Goal: Find specific page/section: Find specific page/section

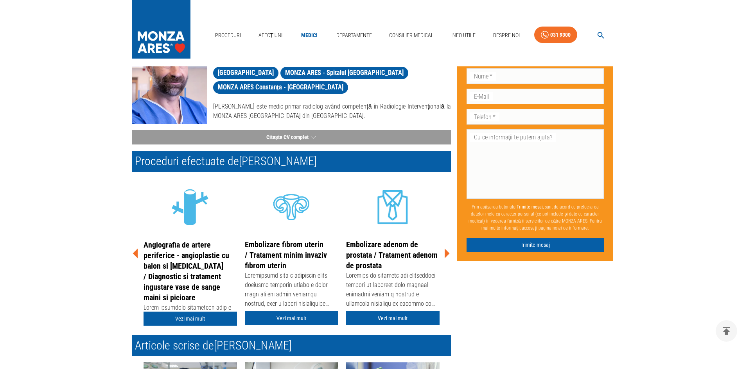
scroll to position [70, 0]
click at [442, 255] on icon at bounding box center [446, 253] width 23 height 23
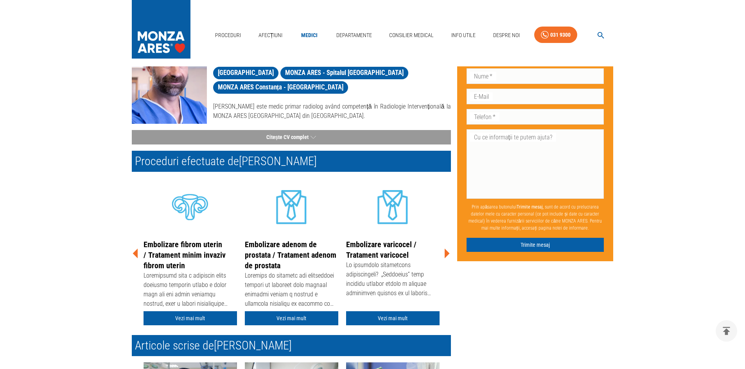
click at [442, 255] on icon at bounding box center [446, 253] width 23 height 23
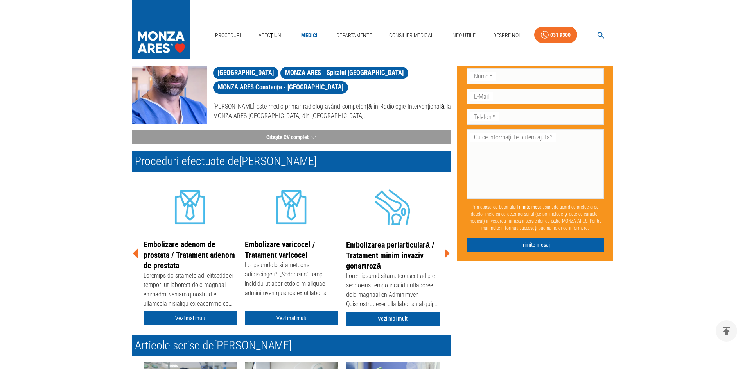
click at [442, 255] on icon at bounding box center [446, 253] width 23 height 23
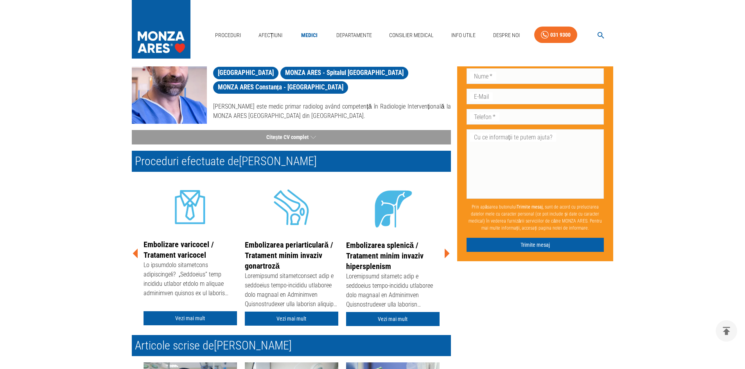
click at [443, 252] on icon at bounding box center [446, 253] width 23 height 23
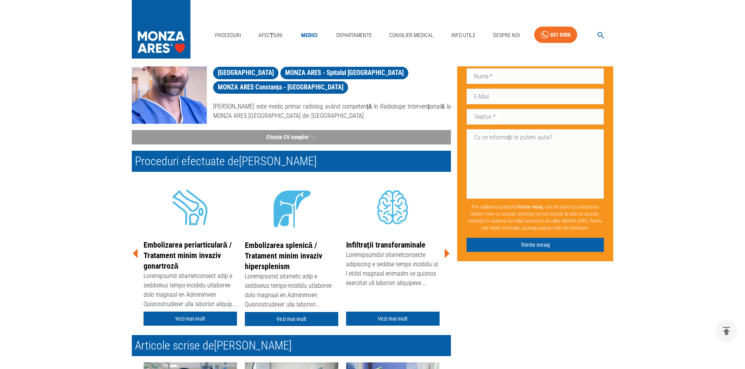
click at [443, 252] on icon at bounding box center [446, 253] width 23 height 23
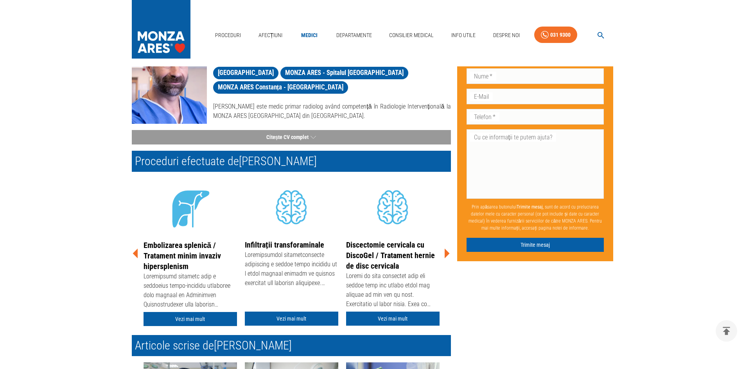
click at [443, 252] on icon at bounding box center [446, 253] width 23 height 23
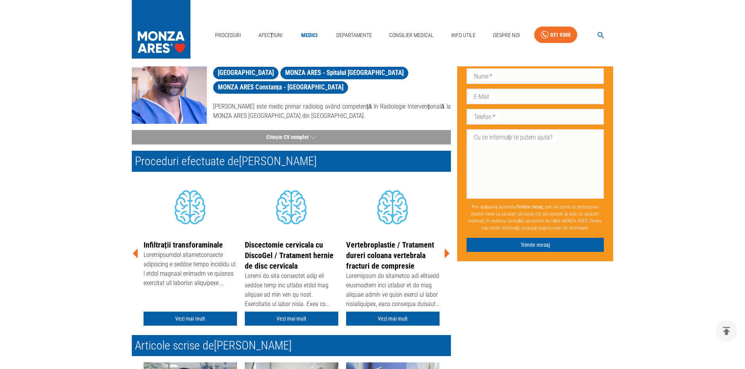
click at [443, 252] on icon at bounding box center [446, 253] width 23 height 23
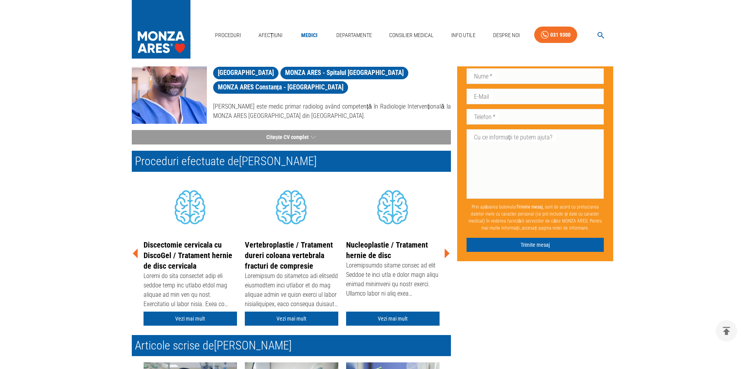
click at [443, 252] on icon at bounding box center [446, 253] width 23 height 23
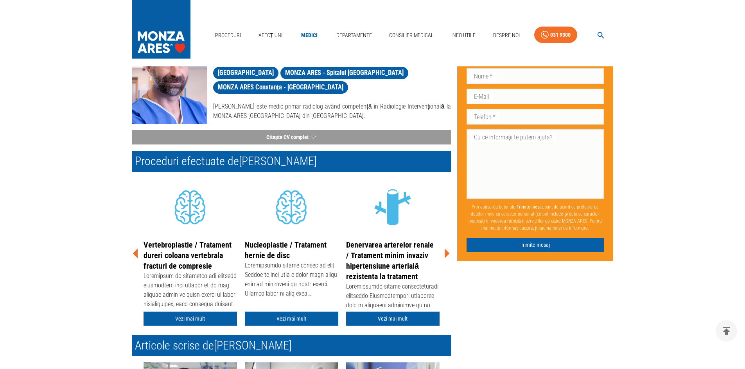
click at [443, 252] on icon at bounding box center [446, 253] width 23 height 23
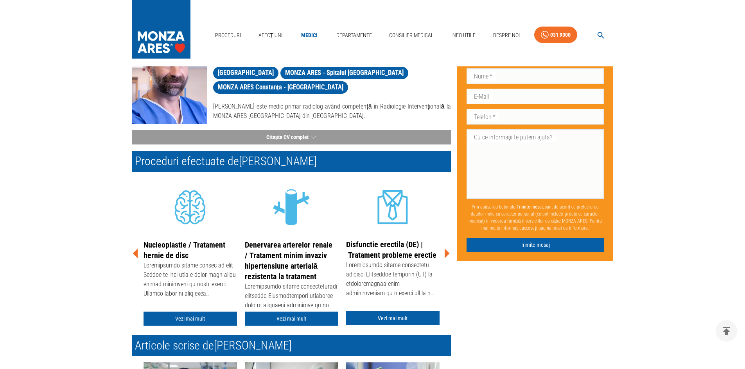
click at [443, 252] on icon at bounding box center [446, 253] width 23 height 23
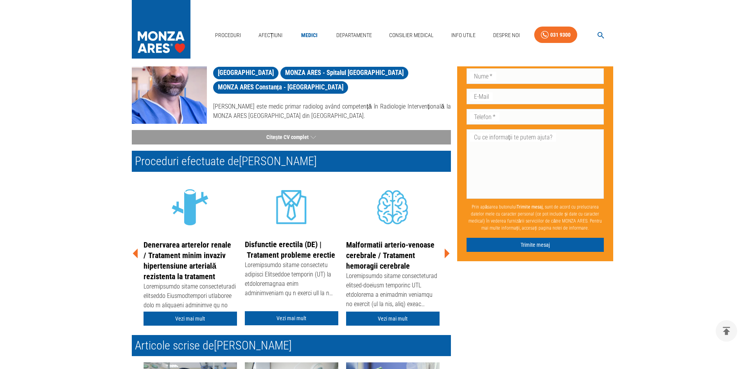
click at [443, 252] on icon at bounding box center [446, 253] width 23 height 23
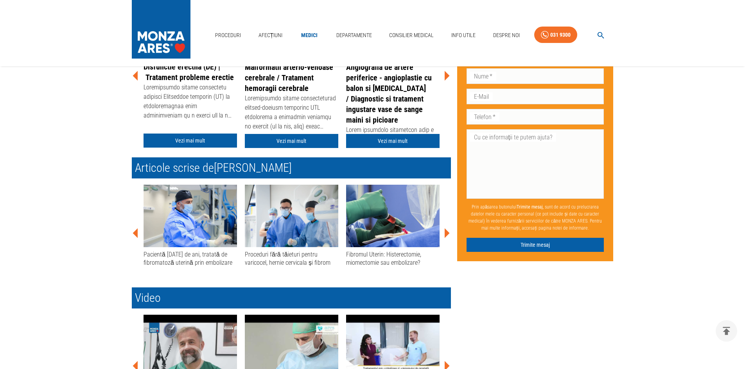
scroll to position [259, 0]
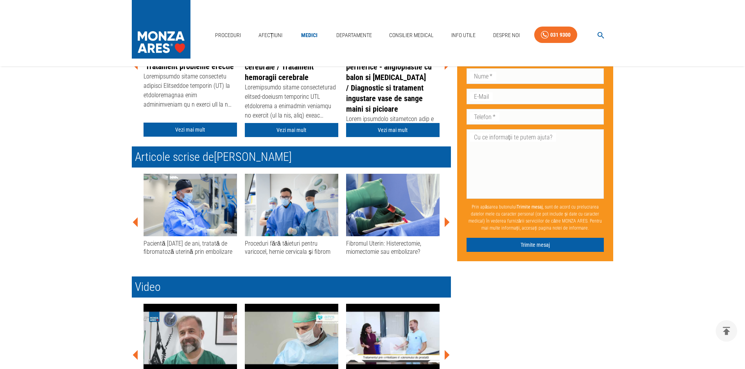
click at [446, 221] on icon at bounding box center [446, 222] width 5 height 10
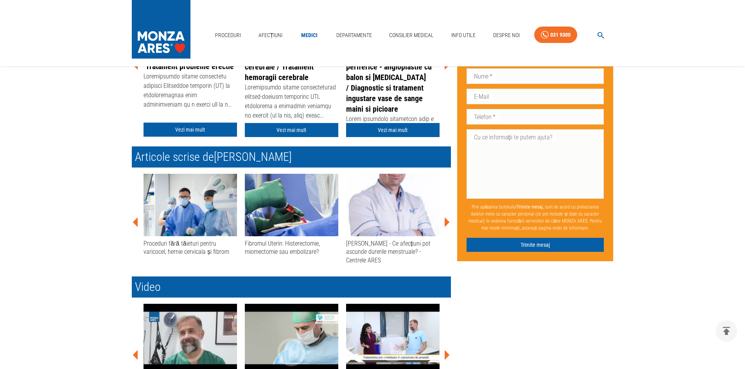
click at [446, 221] on icon at bounding box center [446, 222] width 5 height 10
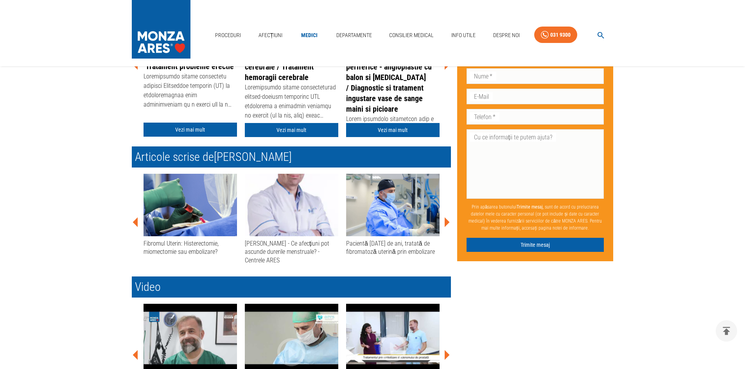
click at [446, 221] on icon at bounding box center [446, 222] width 5 height 10
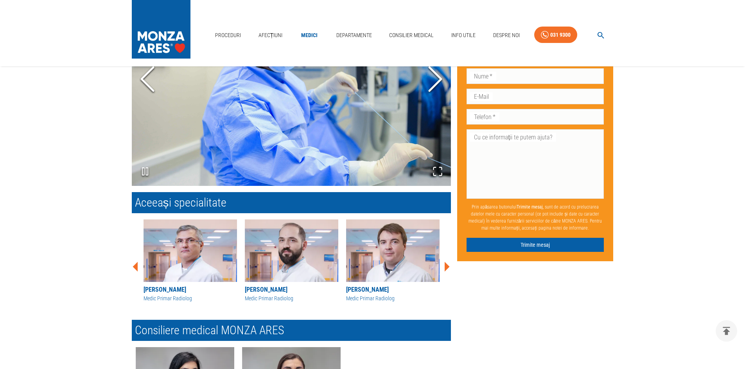
scroll to position [726, 0]
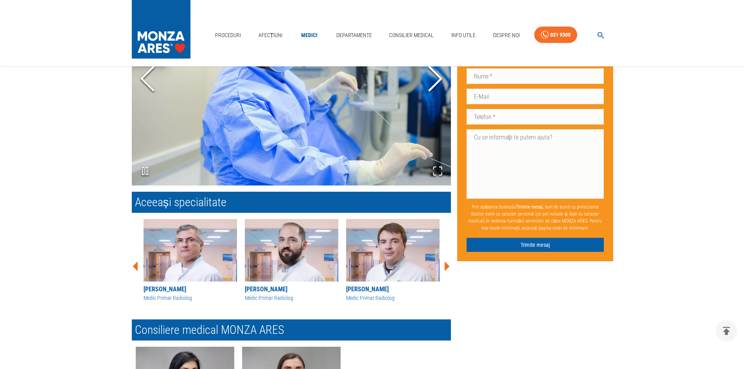
click at [446, 265] on icon at bounding box center [446, 266] width 5 height 10
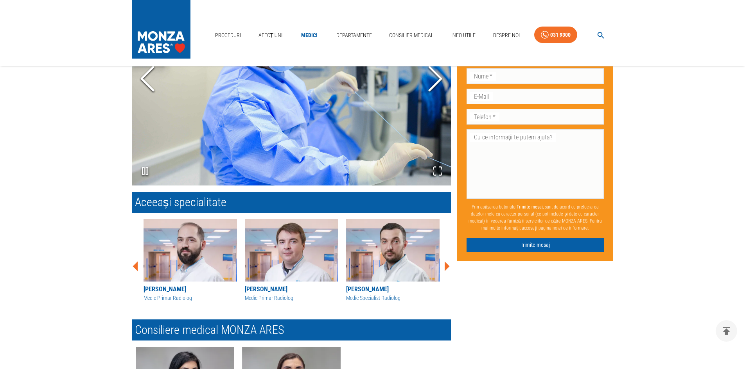
click at [446, 265] on icon at bounding box center [446, 266] width 5 height 10
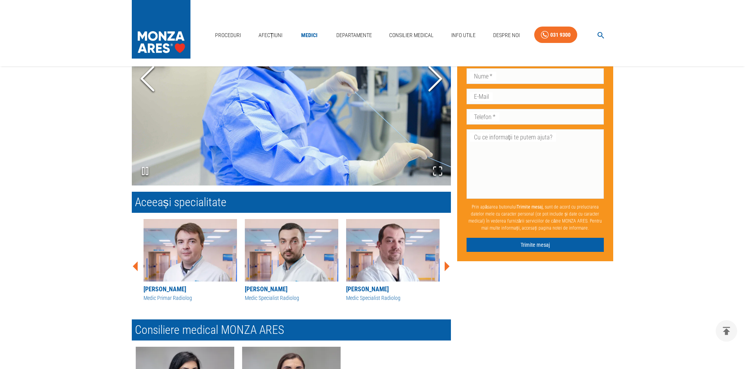
scroll to position [726, 0]
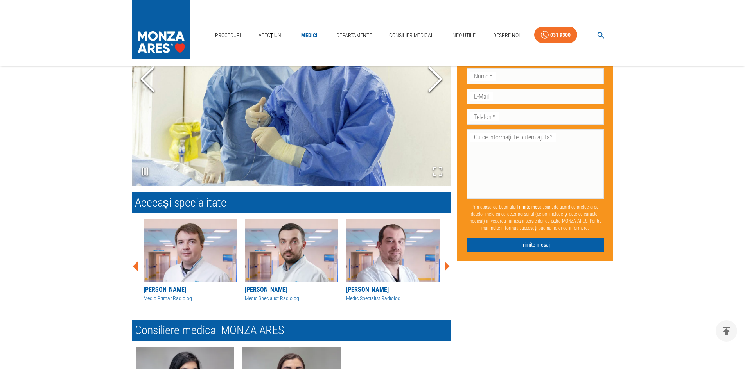
click at [446, 265] on icon at bounding box center [446, 267] width 5 height 10
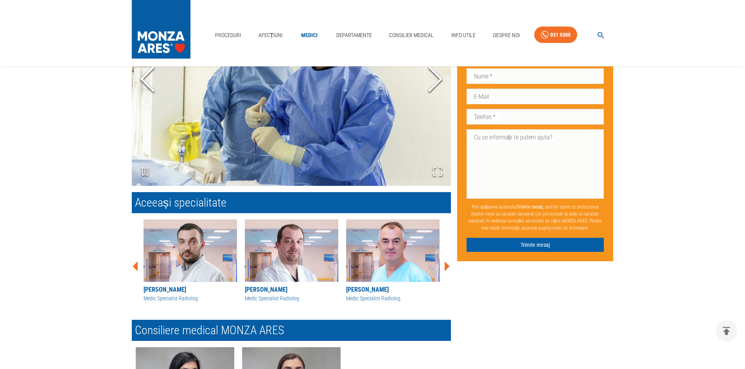
click at [446, 265] on icon at bounding box center [446, 267] width 5 height 10
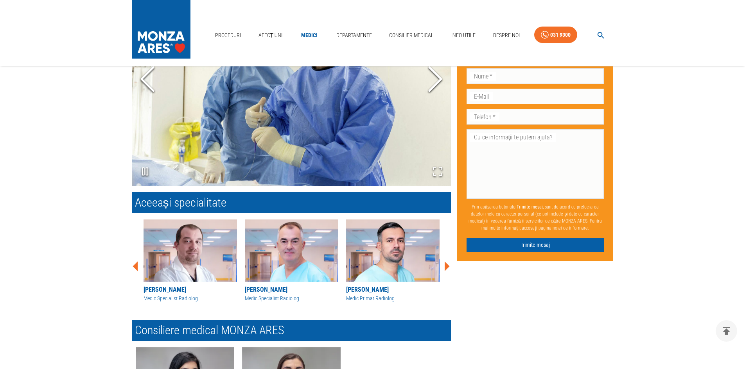
click at [446, 265] on icon at bounding box center [446, 267] width 5 height 10
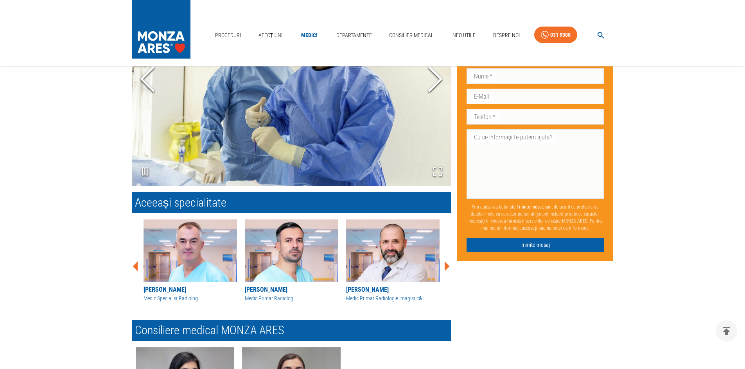
click at [446, 265] on icon at bounding box center [446, 267] width 5 height 10
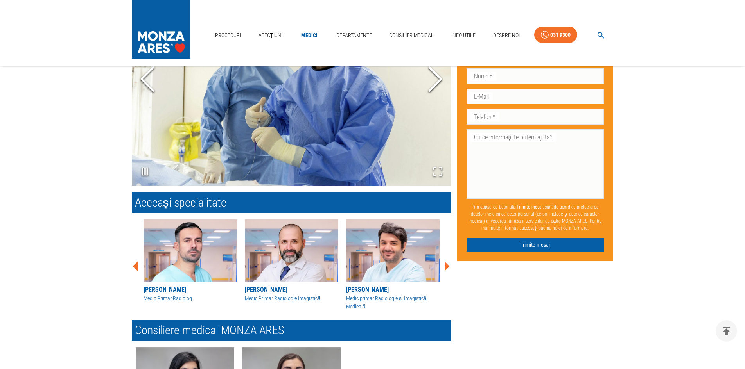
scroll to position [731, 0]
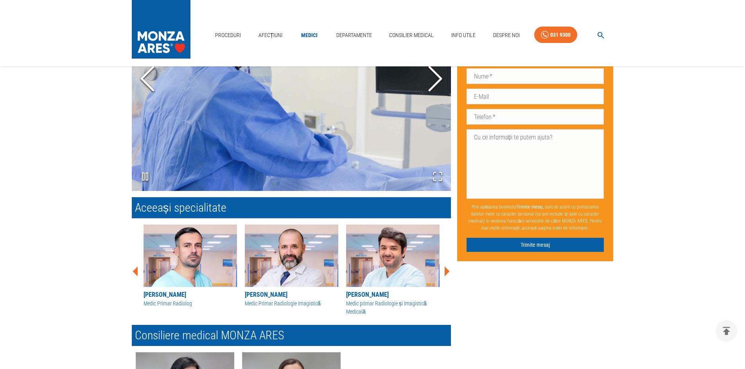
click at [446, 265] on div "[PERSON_NAME] Medic Primar Radiologie Imagistică [PERSON_NAME] Medic primar Rad…" at bounding box center [287, 268] width 325 height 100
click at [444, 270] on icon at bounding box center [446, 271] width 23 height 23
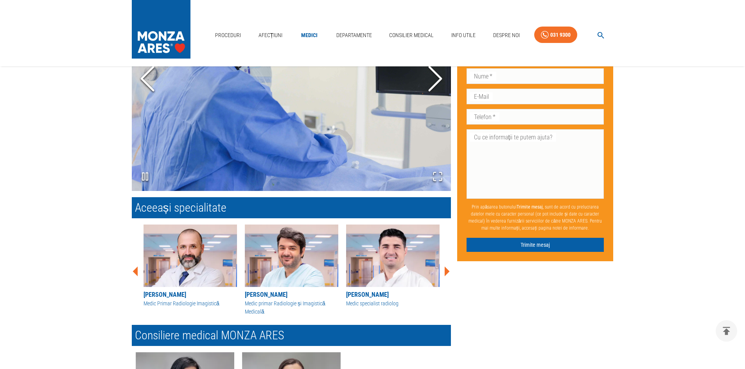
click at [444, 270] on icon at bounding box center [446, 271] width 23 height 23
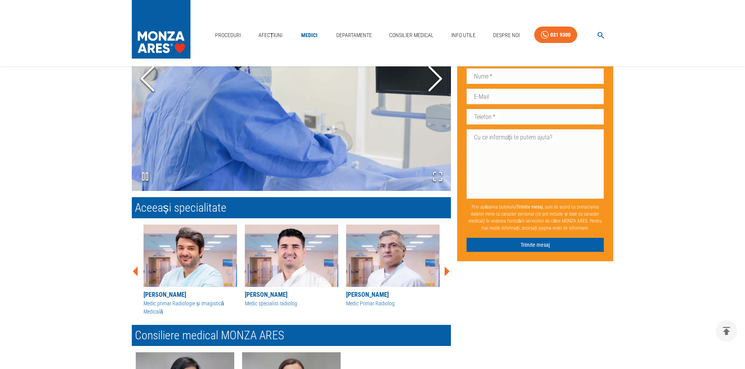
click at [444, 270] on icon at bounding box center [446, 271] width 23 height 23
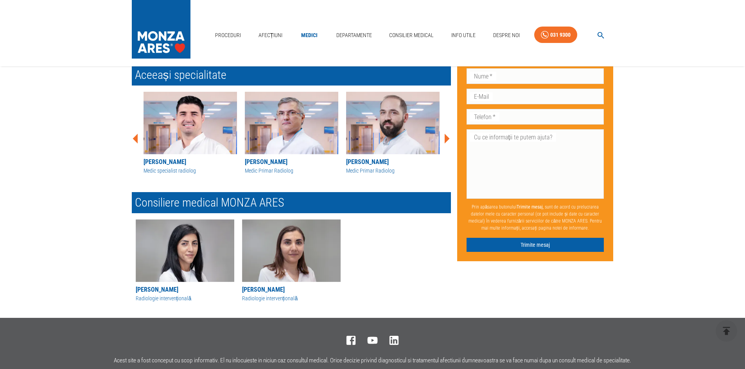
scroll to position [864, 0]
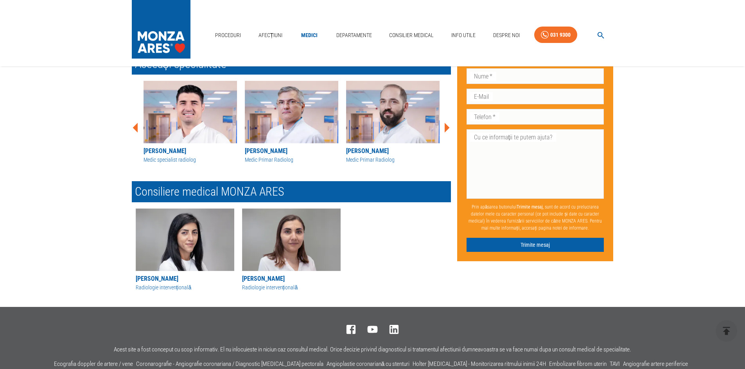
click at [446, 124] on icon at bounding box center [446, 127] width 23 height 23
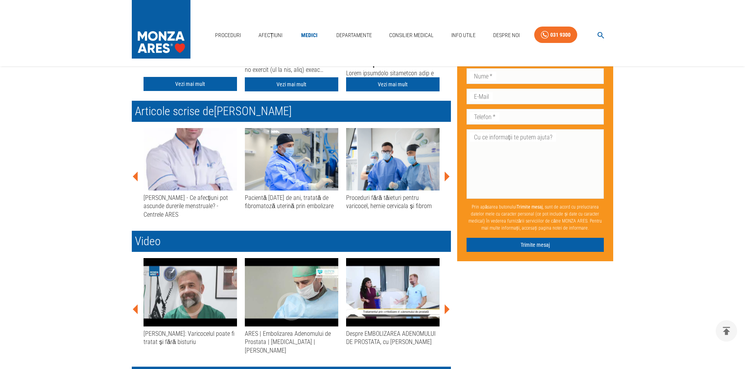
scroll to position [0, 0]
